Goal: Find specific page/section: Find specific page/section

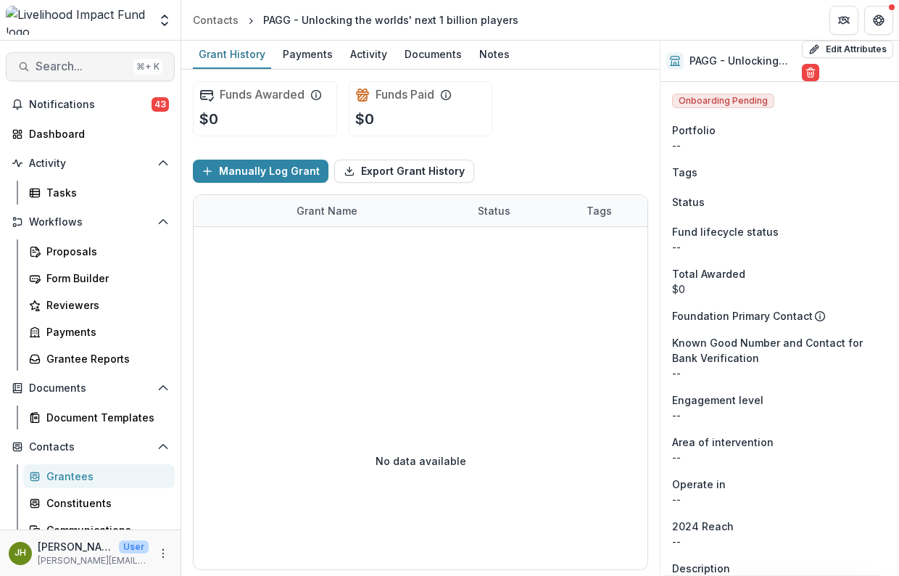
scroll to position [294, 0]
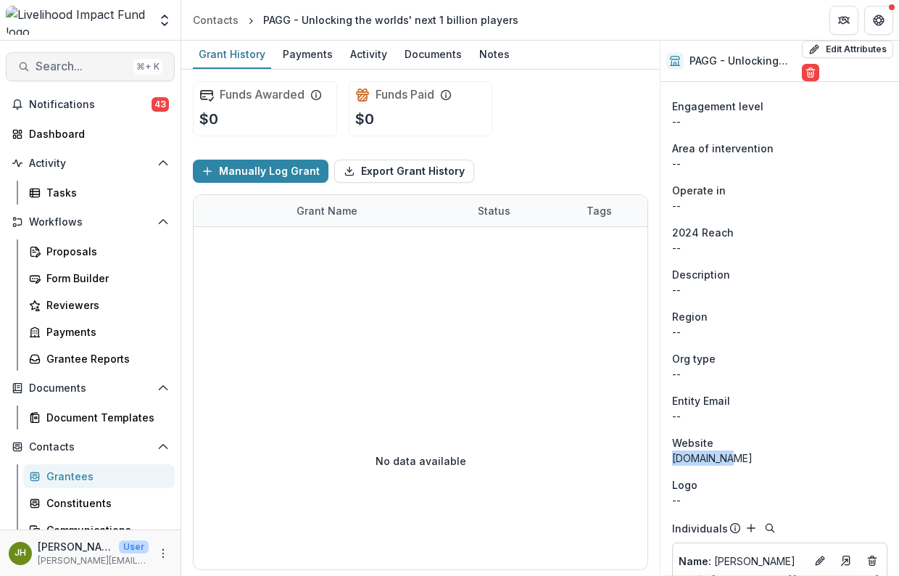
click at [82, 69] on span "Search..." at bounding box center [82, 66] width 92 height 14
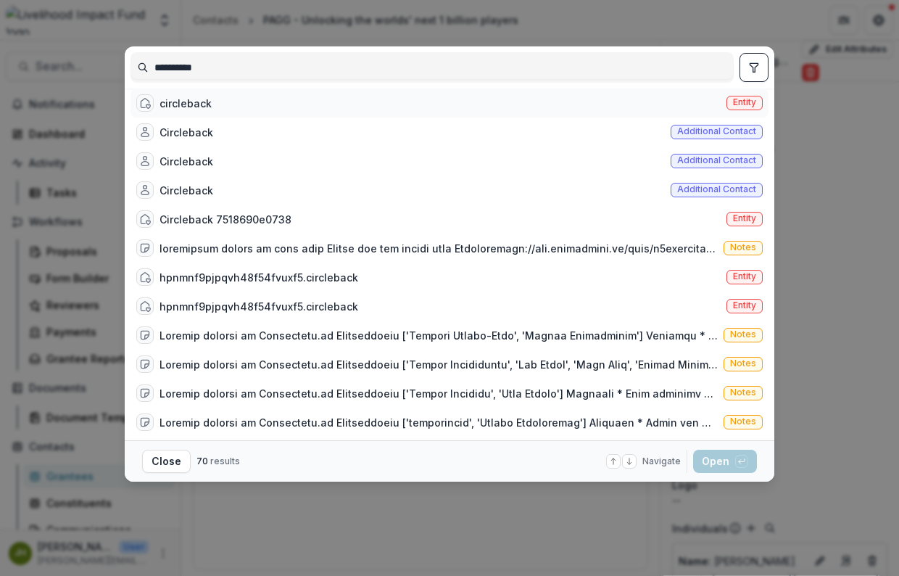
type input "**********"
click at [199, 107] on div "circleback" at bounding box center [186, 103] width 52 height 15
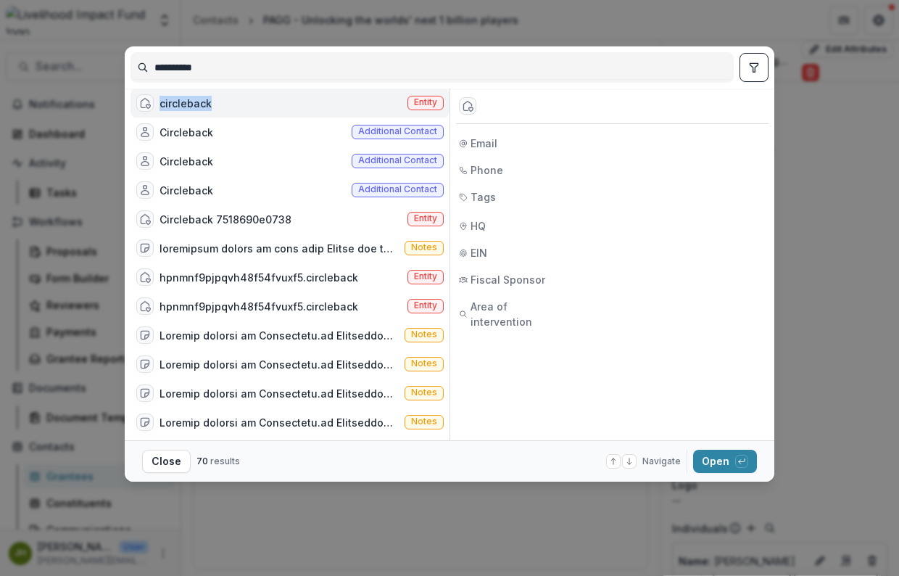
click at [199, 107] on div "circleback" at bounding box center [186, 103] width 52 height 15
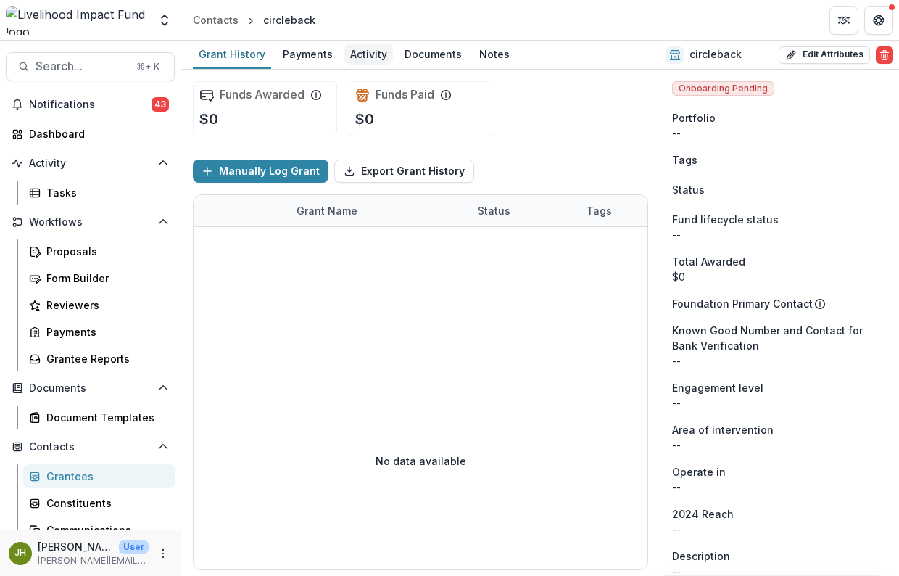
click at [365, 56] on div "Activity" at bounding box center [369, 54] width 49 height 21
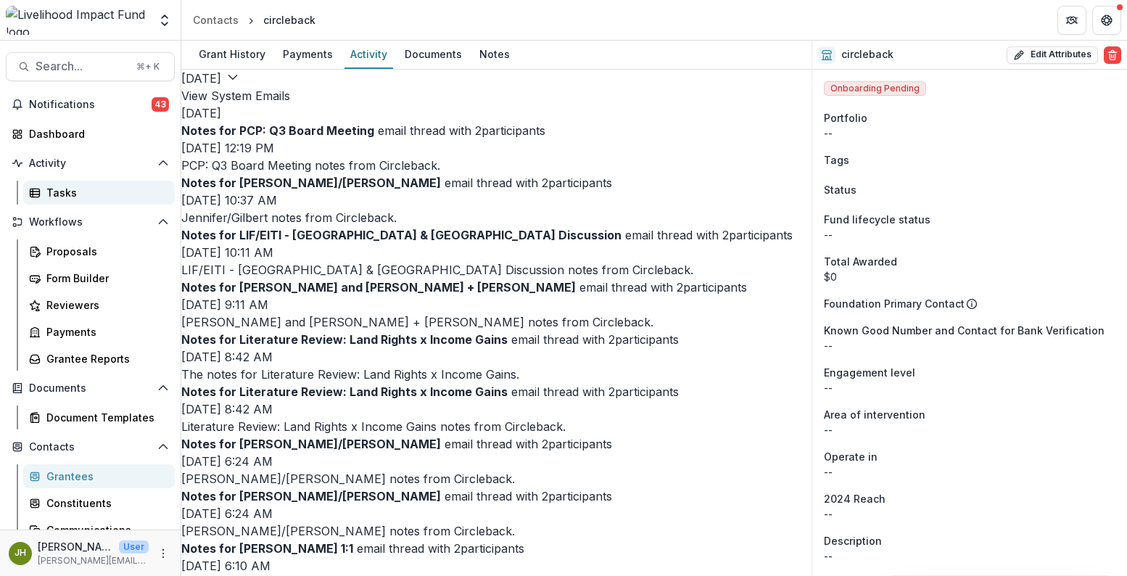
click at [65, 191] on div "Tasks" at bounding box center [104, 192] width 117 height 15
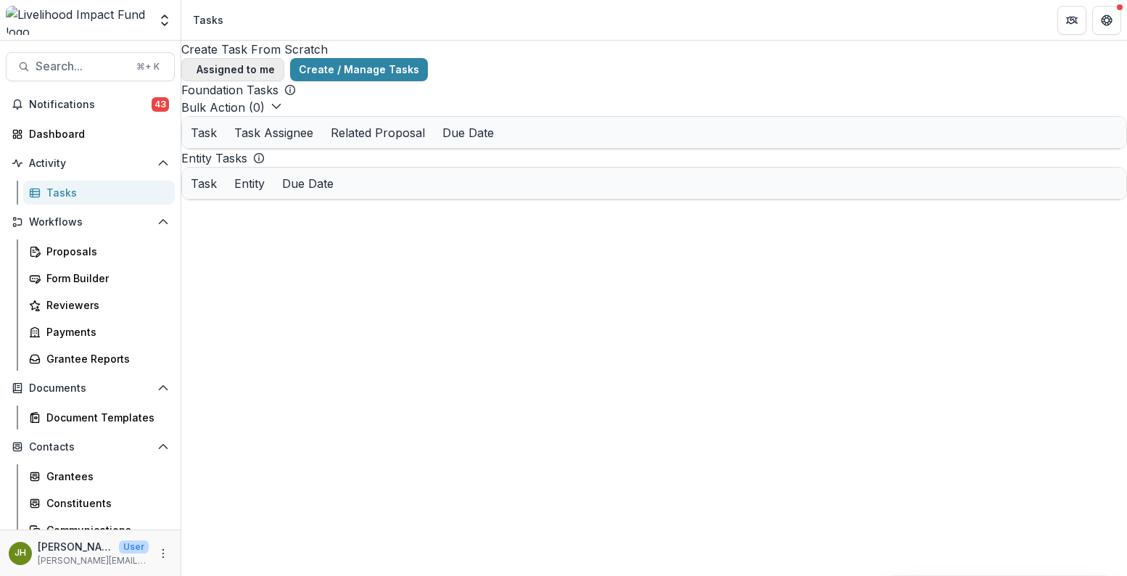
click at [191, 70] on span "button" at bounding box center [191, 70] width 0 height 0
